Goal: Task Accomplishment & Management: Use online tool/utility

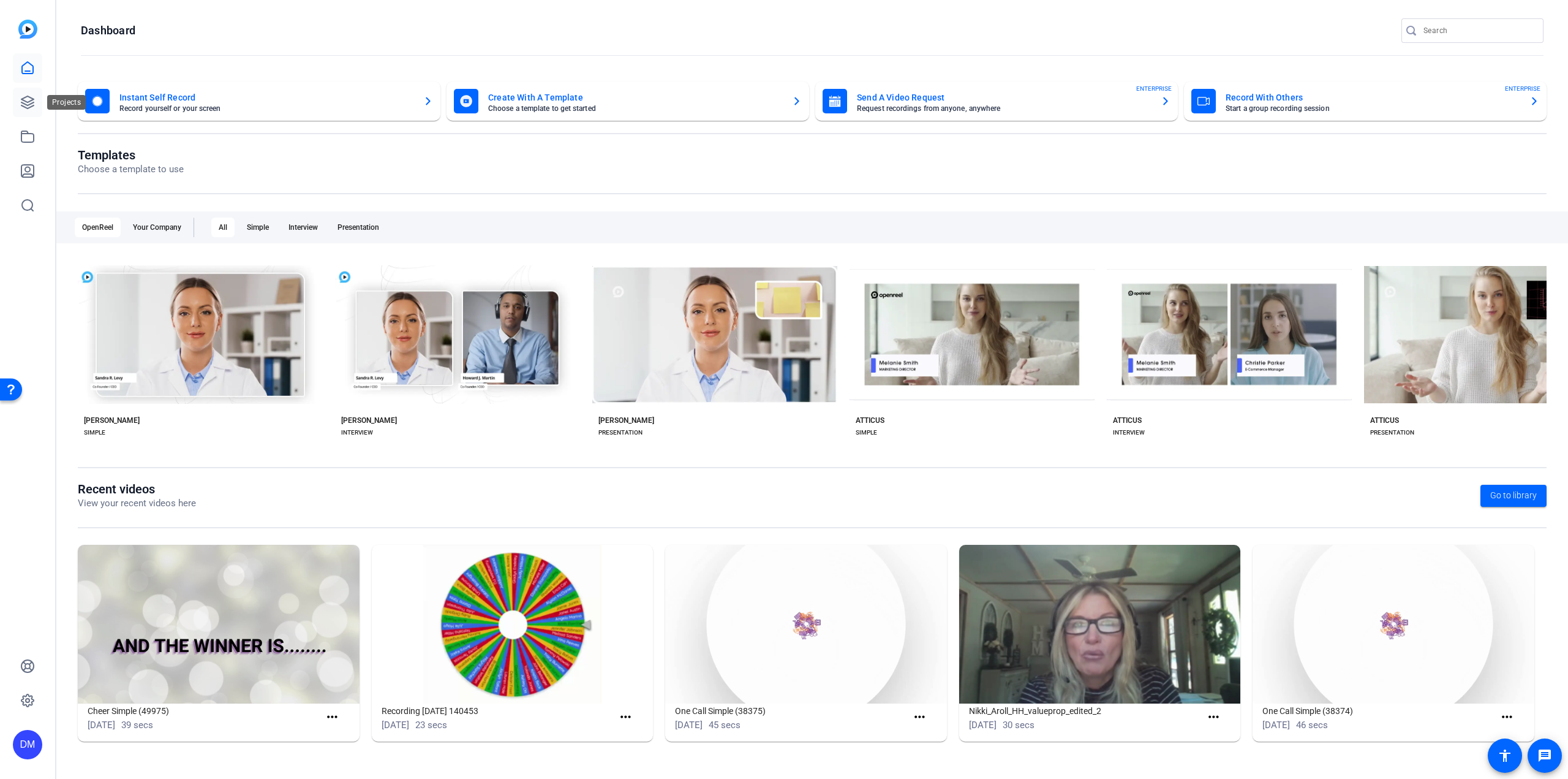
click at [32, 103] on icon at bounding box center [27, 102] width 14 height 14
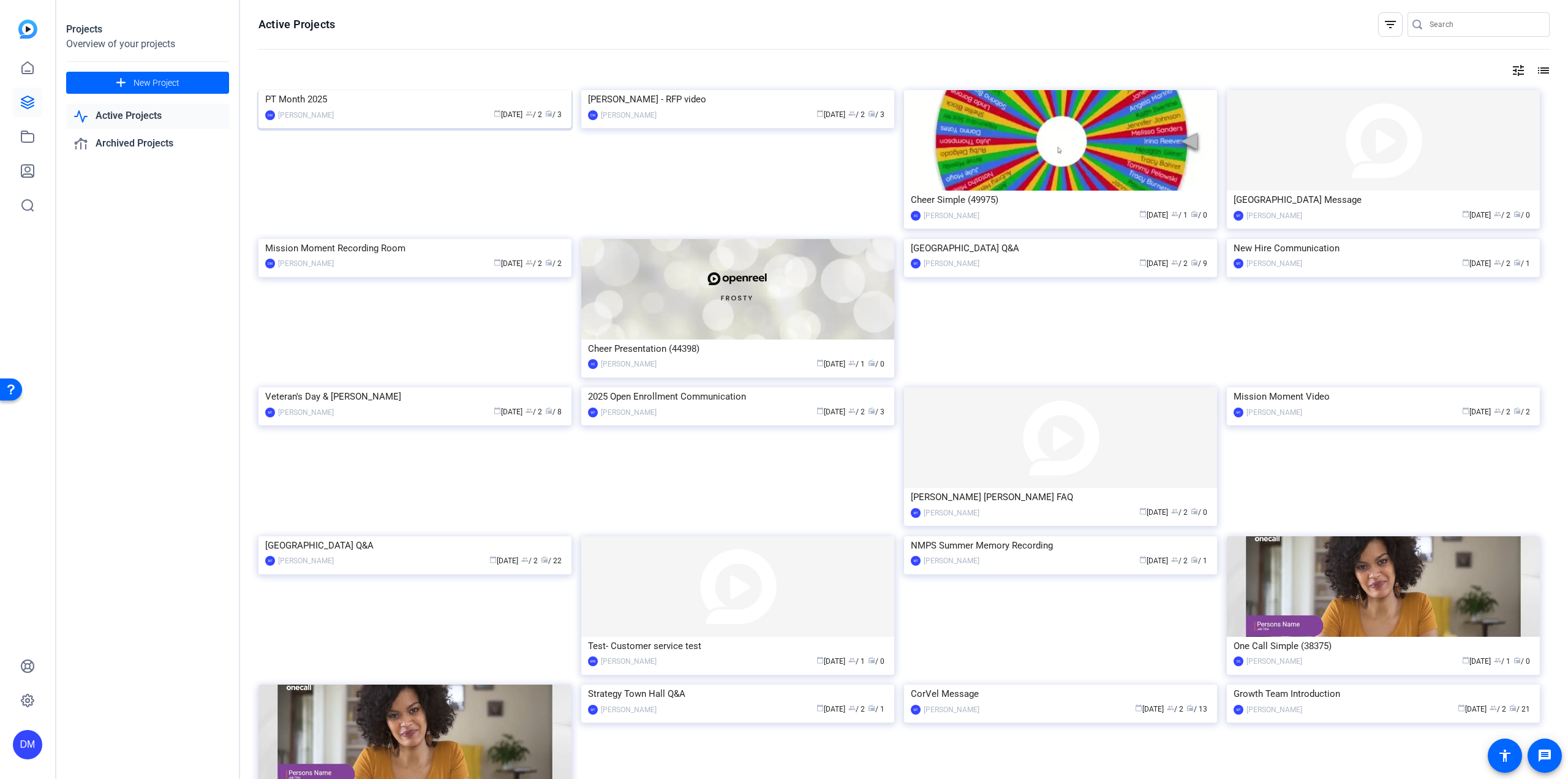
click at [351, 90] on img at bounding box center [414, 90] width 313 height 0
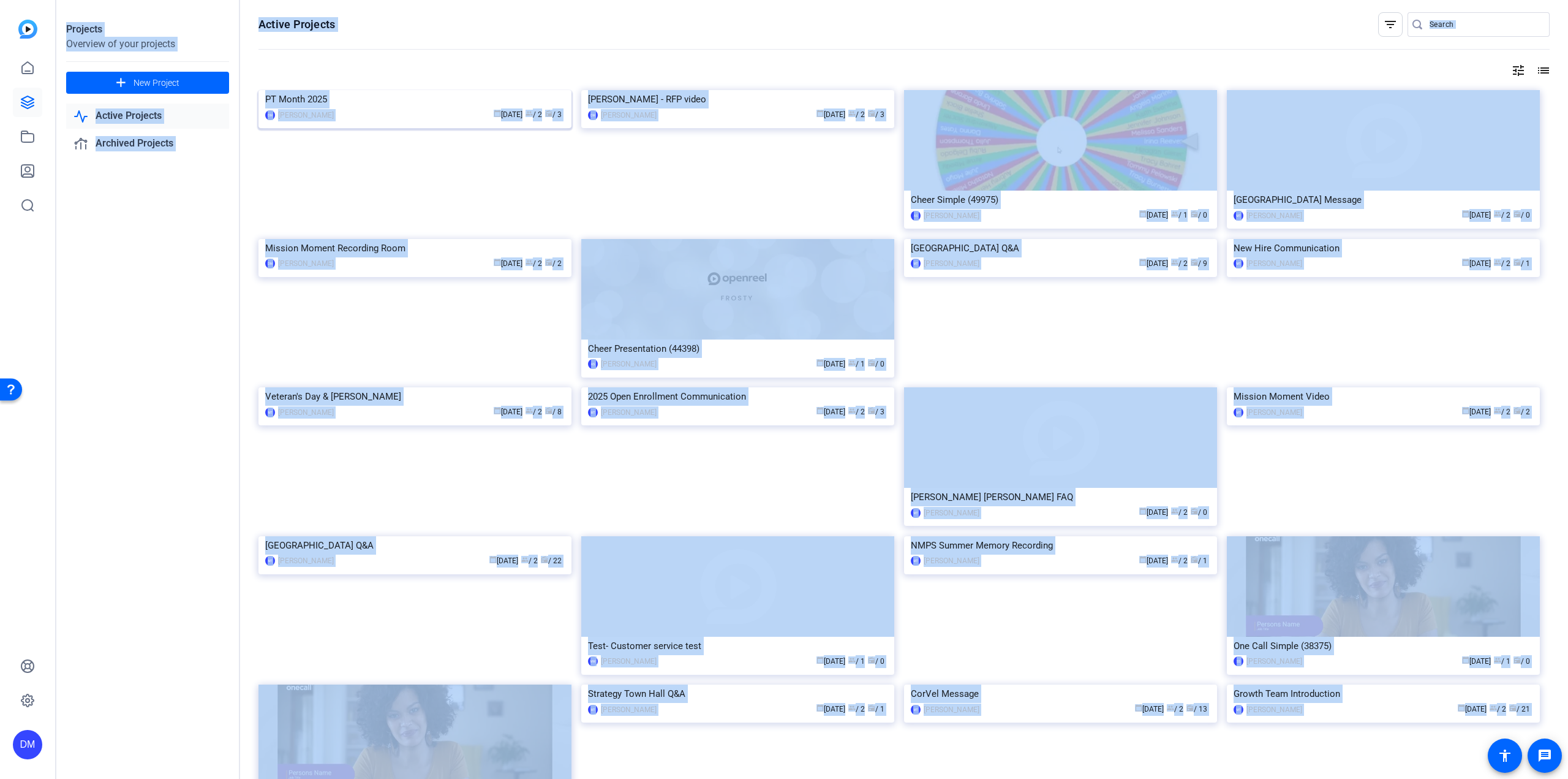
click at [351, 162] on div "Projects Overview of your projects add New Project Active Projects Archived Pro…" at bounding box center [812, 389] width 1512 height 779
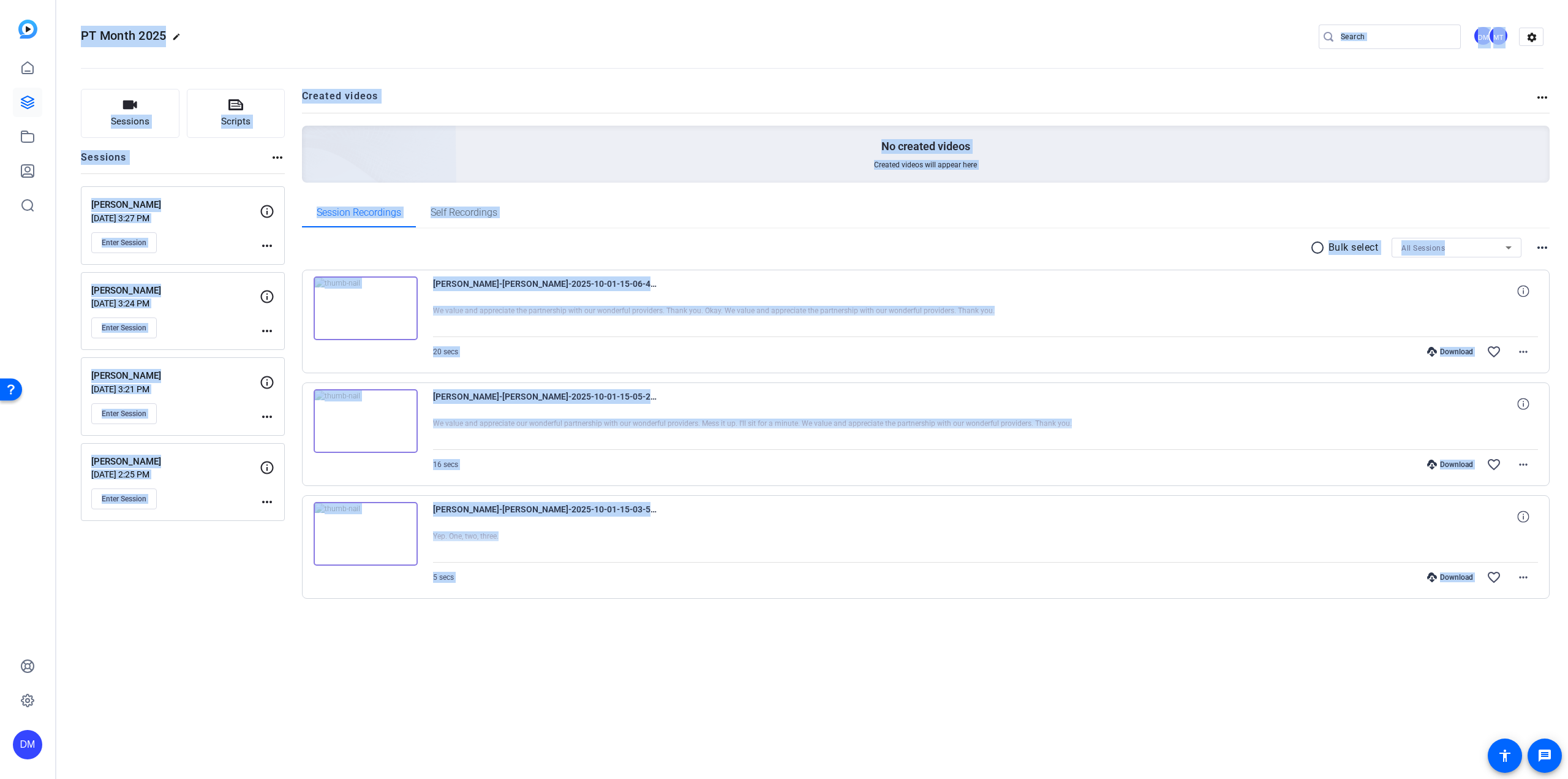
click at [235, 480] on div "Sessions Scripts Sessions more_horiz [PERSON_NAME] [DATE] 3:27 PM Enter Session…" at bounding box center [183, 363] width 204 height 549
click at [140, 116] on span "Sessions" at bounding box center [129, 121] width 38 height 14
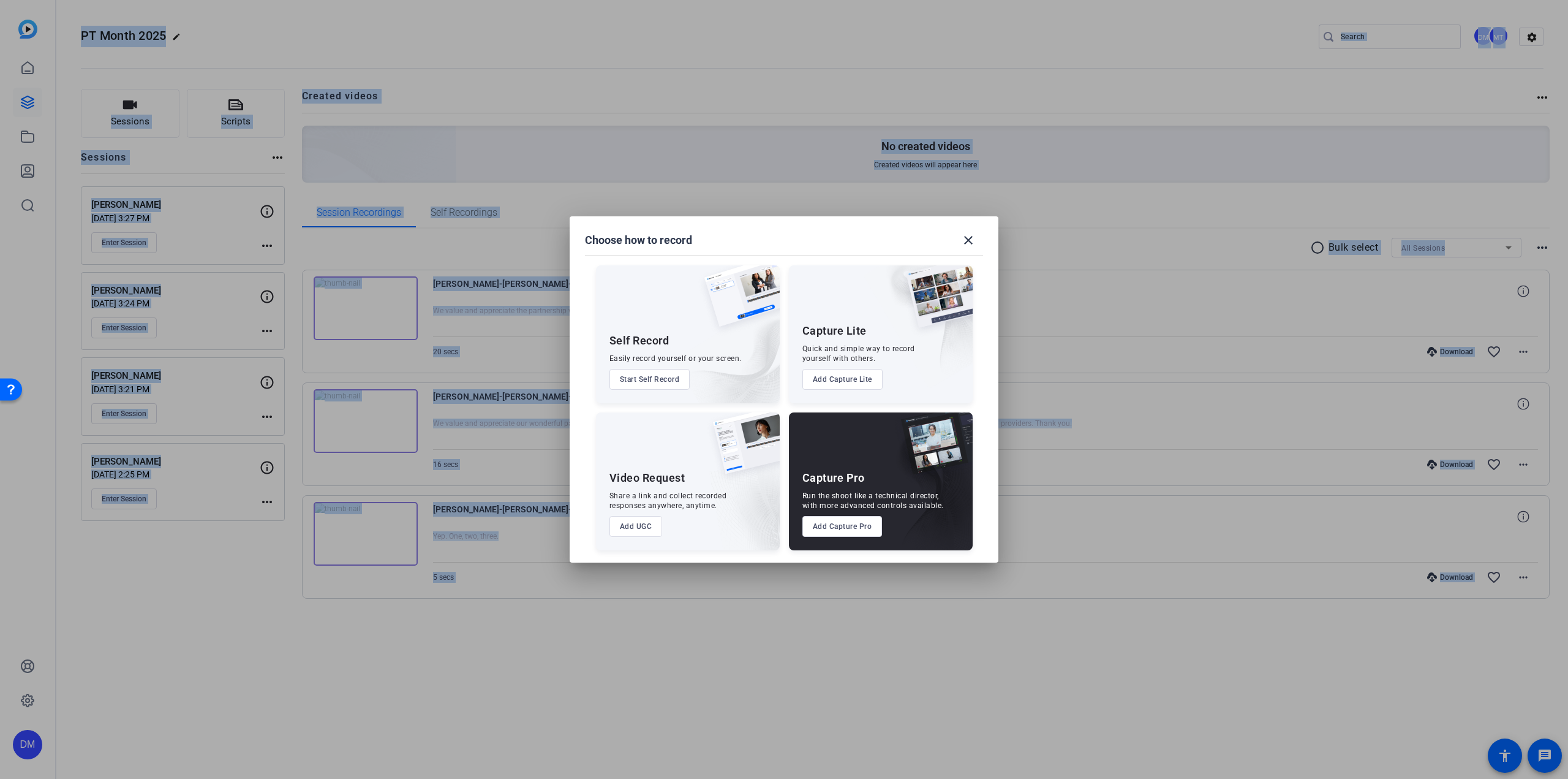
click at [851, 480] on button "Add Capture Pro" at bounding box center [843, 526] width 80 height 21
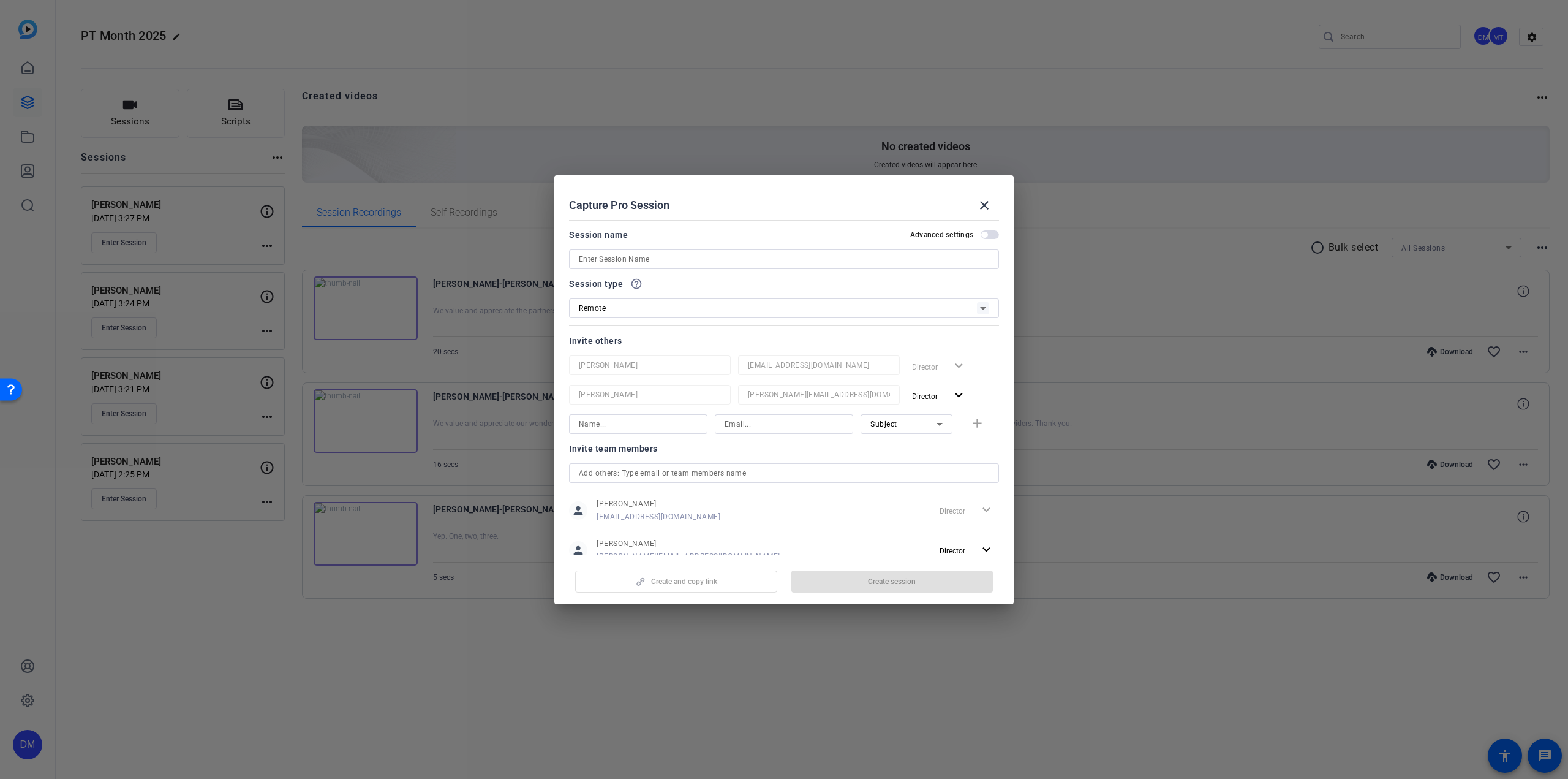
click at [710, 260] on input at bounding box center [784, 259] width 411 height 14
type input "[PERSON_NAME]"
click at [845, 448] on div "Invite team members" at bounding box center [784, 448] width 430 height 14
click at [837, 480] on span "button" at bounding box center [892, 582] width 203 height 30
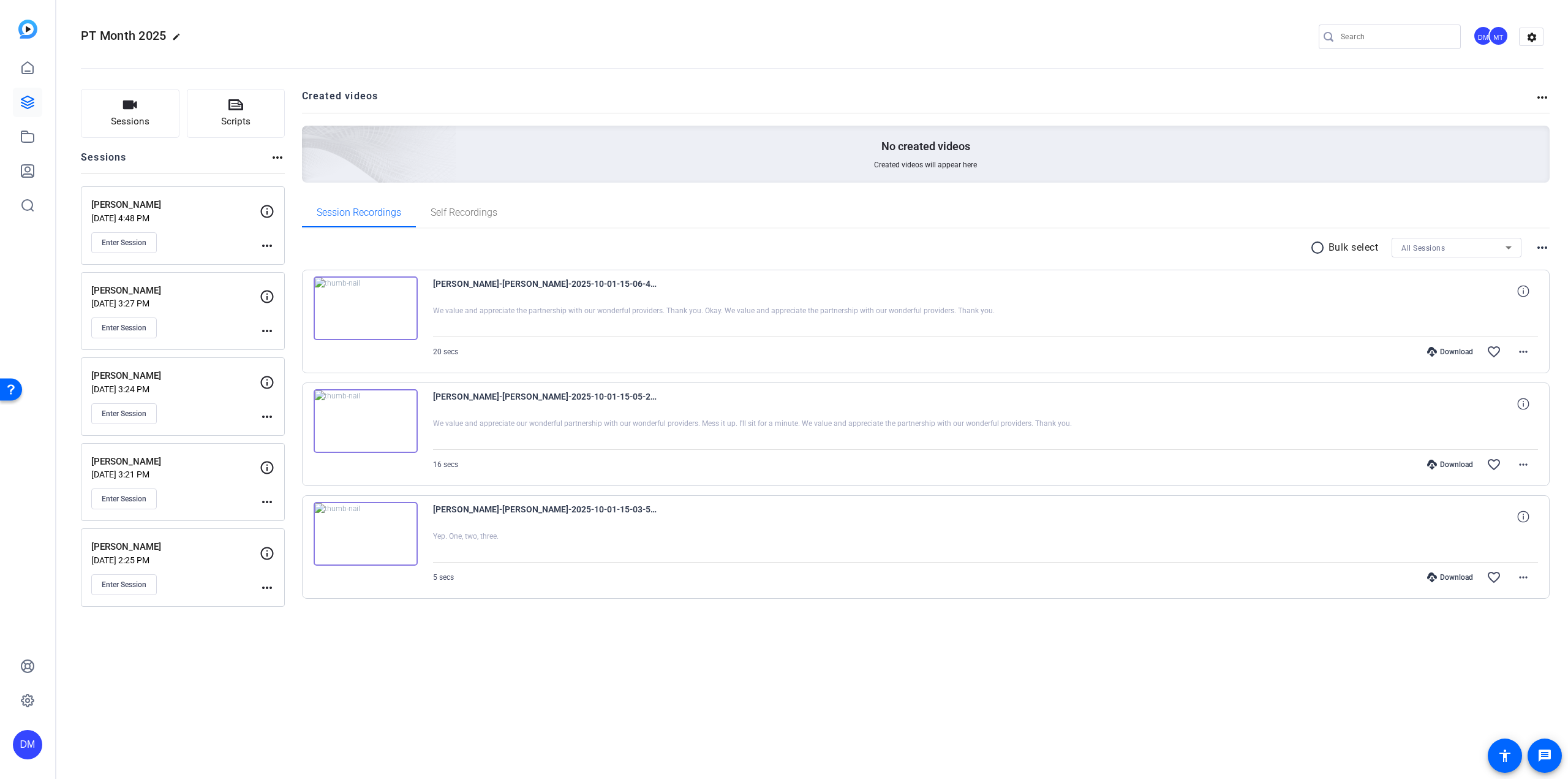
click at [267, 244] on mat-icon "more_horiz" at bounding box center [267, 246] width 14 height 14
click at [266, 210] on div at bounding box center [784, 389] width 1568 height 779
click at [268, 216] on icon at bounding box center [267, 211] width 14 height 14
click at [268, 243] on mat-icon "more_horiz" at bounding box center [267, 246] width 14 height 14
click at [291, 265] on span "Edit Session" at bounding box center [297, 263] width 56 height 14
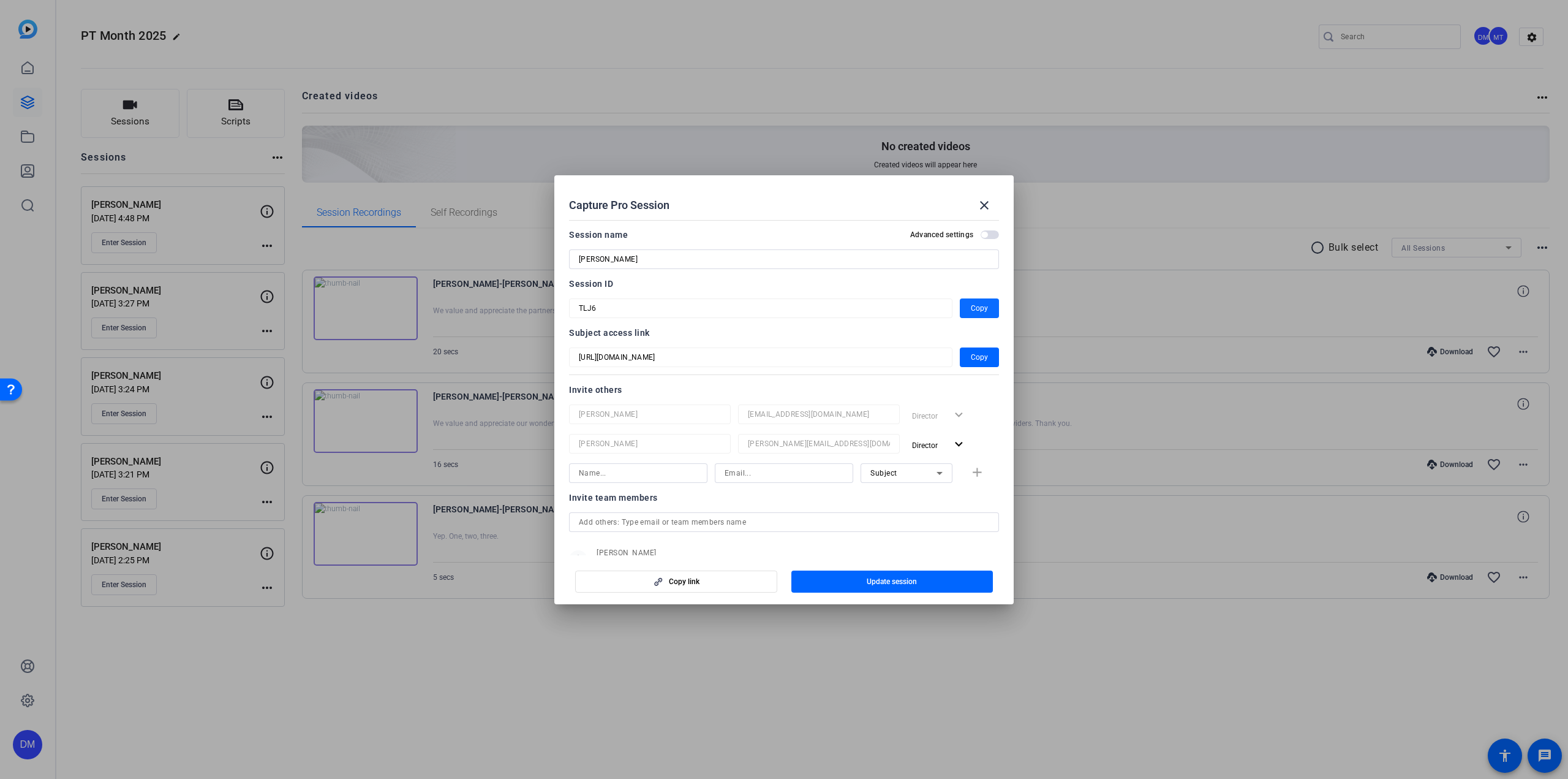
click at [932, 308] on span "Copy" at bounding box center [980, 308] width 17 height 14
click at [932, 359] on span "Copy" at bounding box center [980, 357] width 17 height 14
click at [932, 206] on mat-icon "close" at bounding box center [984, 205] width 14 height 14
